Goal: Navigation & Orientation: Understand site structure

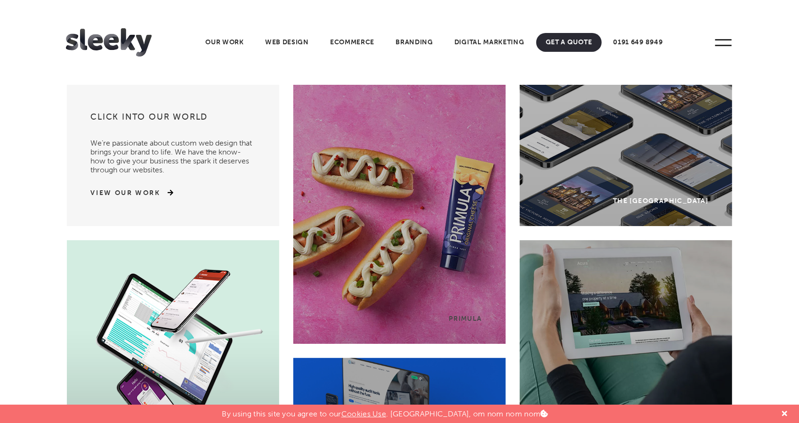
click at [175, 268] on div "SR1 Development" at bounding box center [173, 369] width 212 height 259
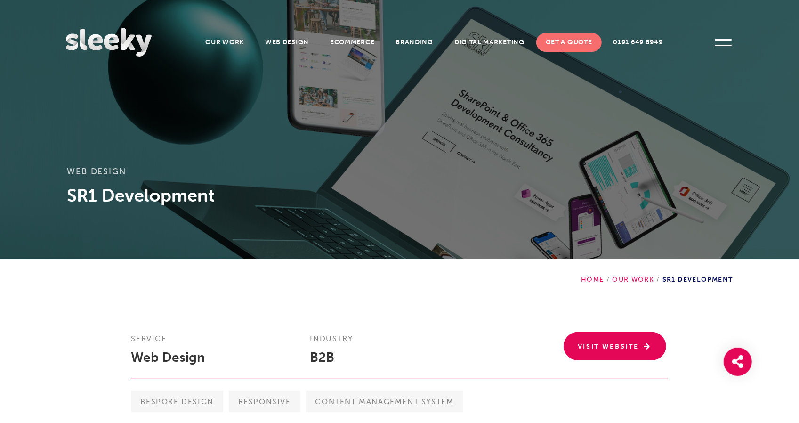
click at [98, 42] on img at bounding box center [109, 42] width 86 height 28
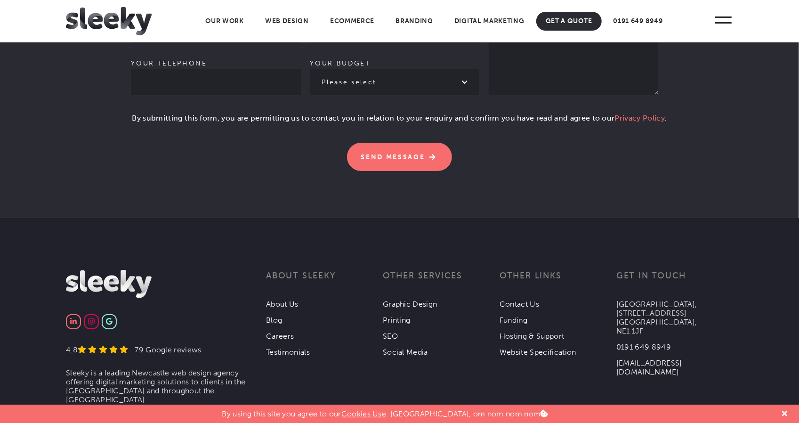
scroll to position [2936, 0]
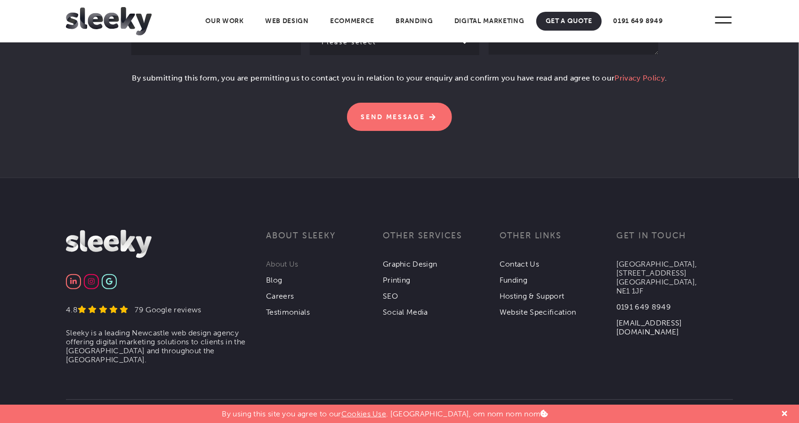
click at [279, 259] on link "About Us" at bounding box center [282, 263] width 32 height 9
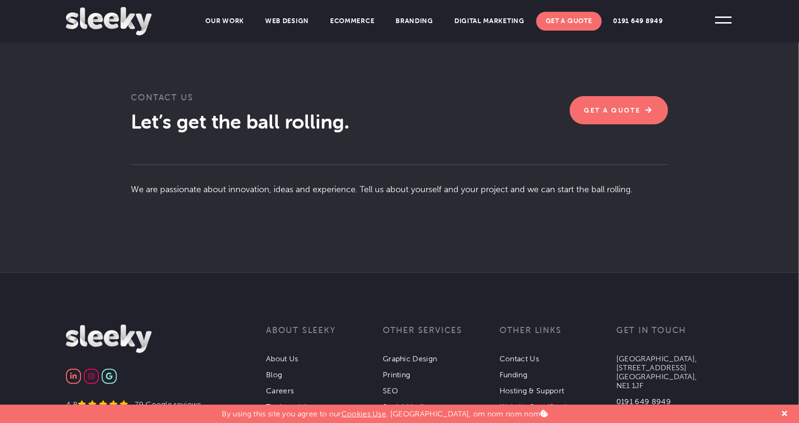
scroll to position [1761, 0]
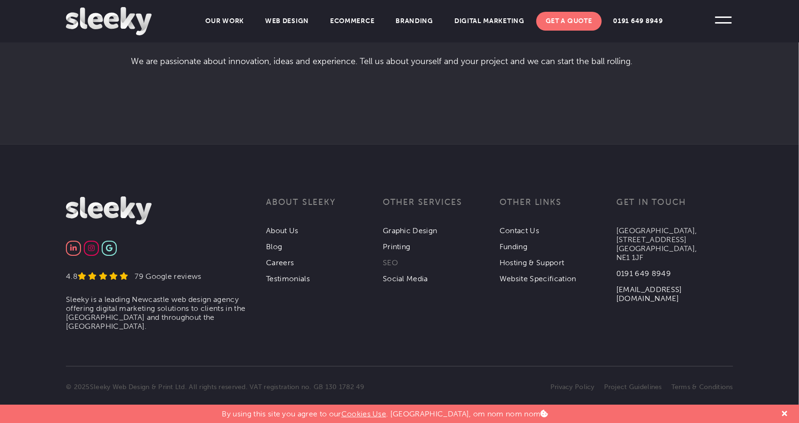
click at [391, 258] on link "SEO" at bounding box center [390, 262] width 15 height 9
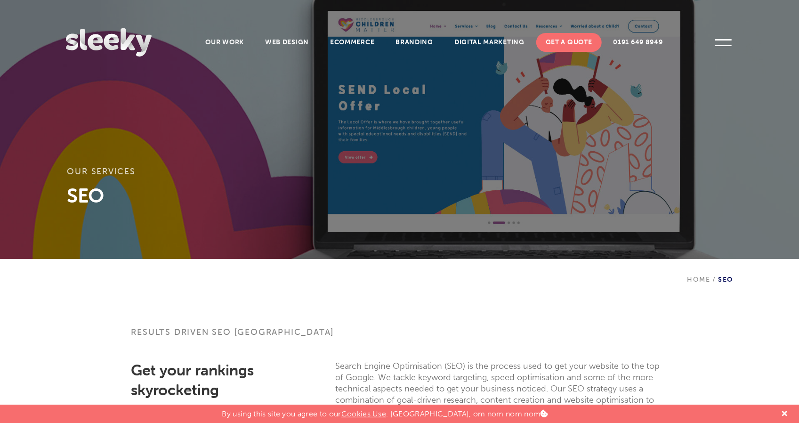
click at [391, 256] on div "Our services SEO" at bounding box center [399, 129] width 799 height 259
